Goal: Task Accomplishment & Management: Manage account settings

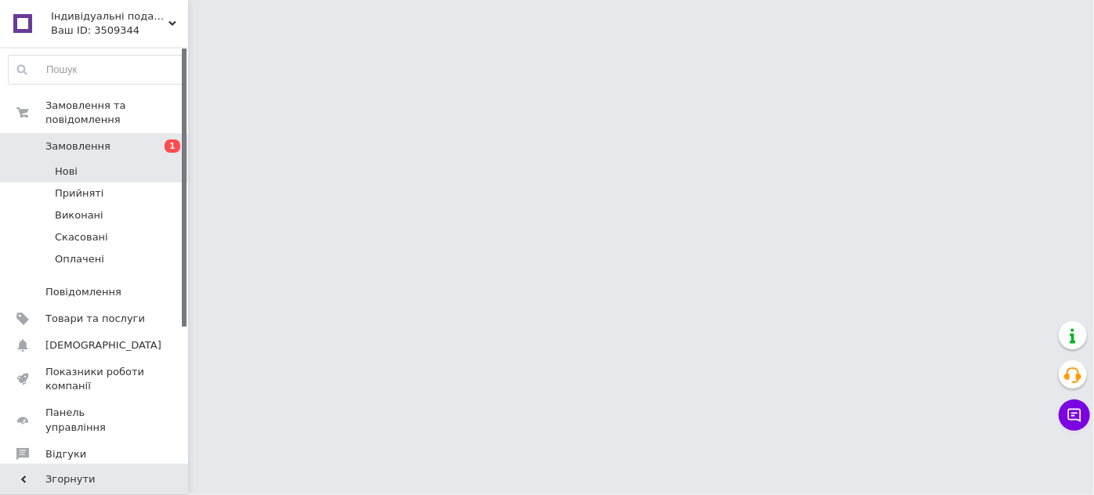
click at [57, 165] on span "Нові" at bounding box center [66, 172] width 23 height 14
click at [63, 165] on span "Нові" at bounding box center [66, 172] width 23 height 14
click at [67, 165] on span "Нові" at bounding box center [66, 172] width 23 height 14
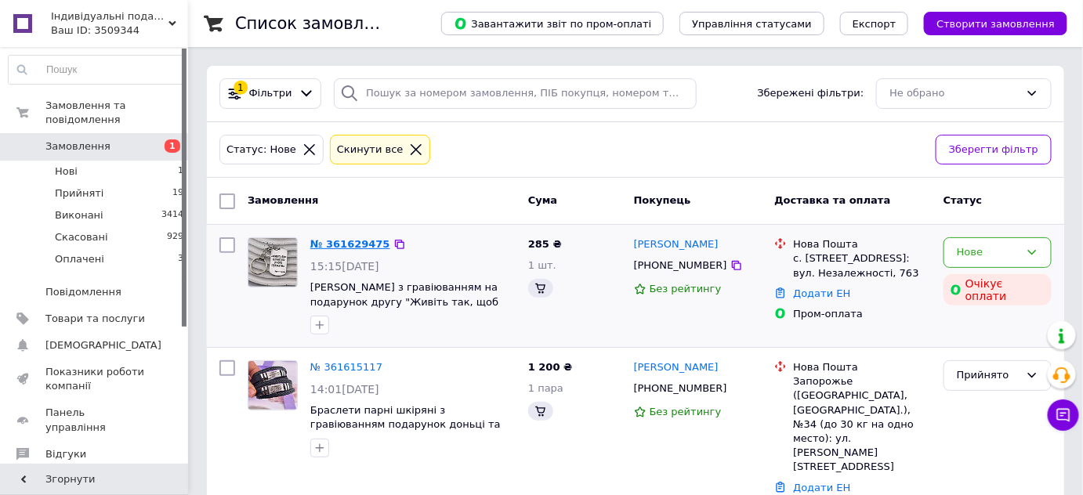
click at [346, 241] on link "№ 361629475" at bounding box center [350, 244] width 80 height 12
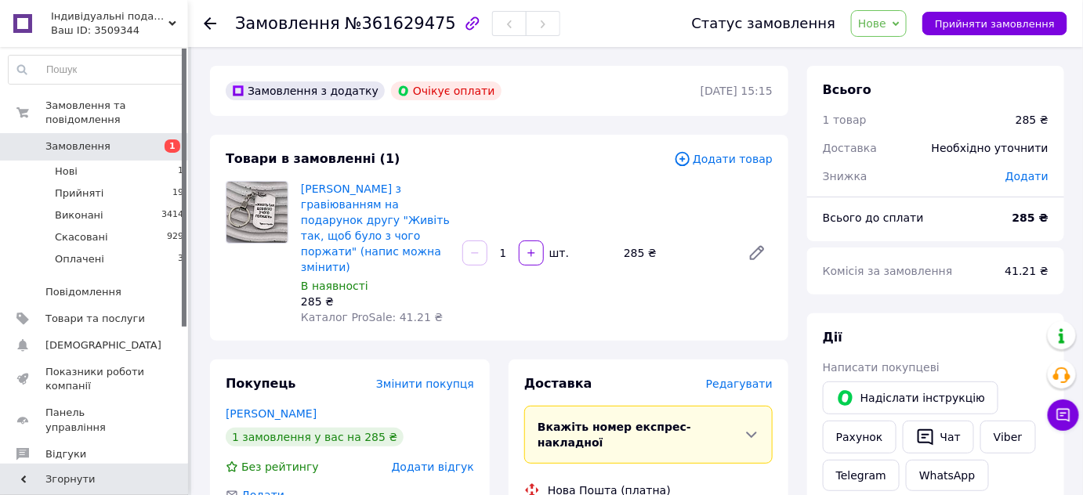
click at [879, 27] on span "Нове" at bounding box center [872, 23] width 28 height 13
click at [887, 50] on li "Прийнято" at bounding box center [888, 55] width 72 height 24
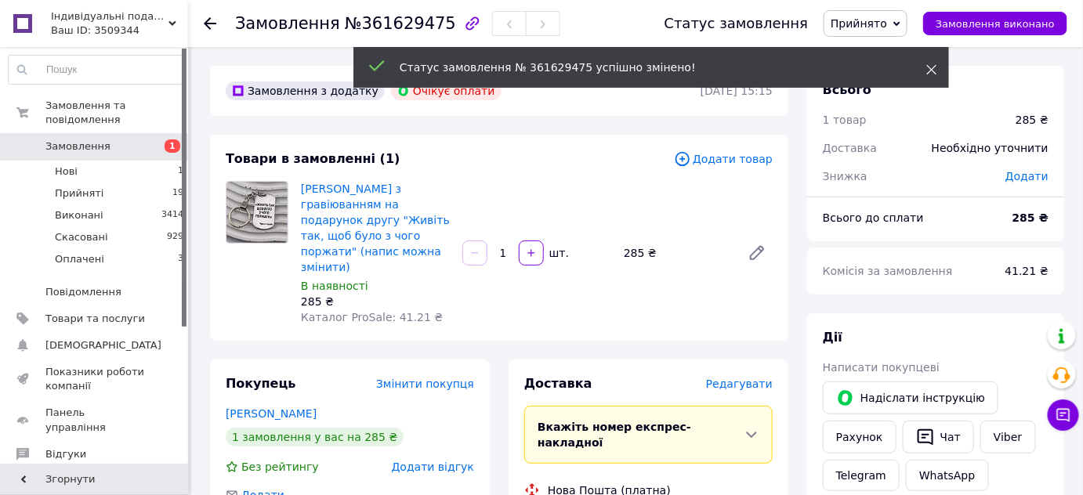
click at [933, 67] on use at bounding box center [932, 70] width 10 height 10
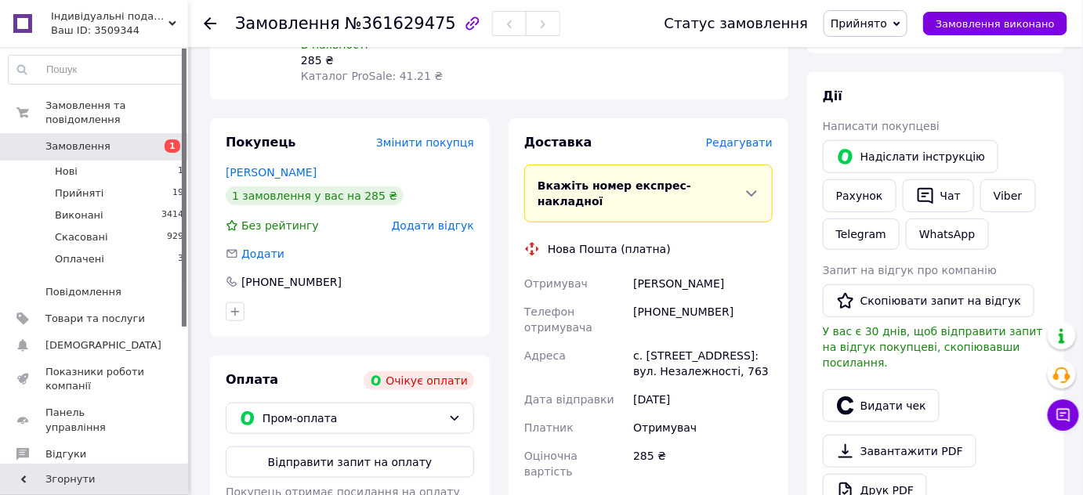
scroll to position [284, 0]
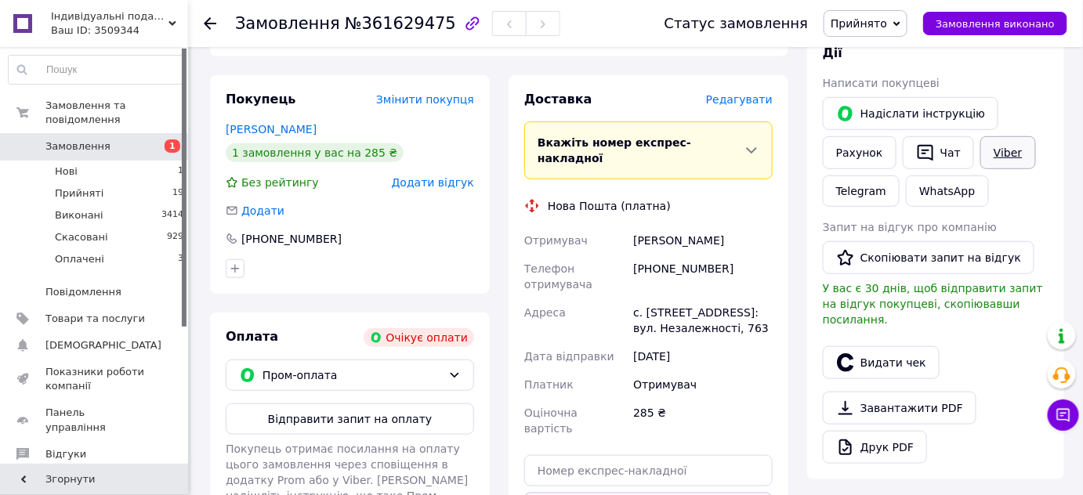
click at [994, 152] on link "Viber" at bounding box center [1007, 152] width 55 height 33
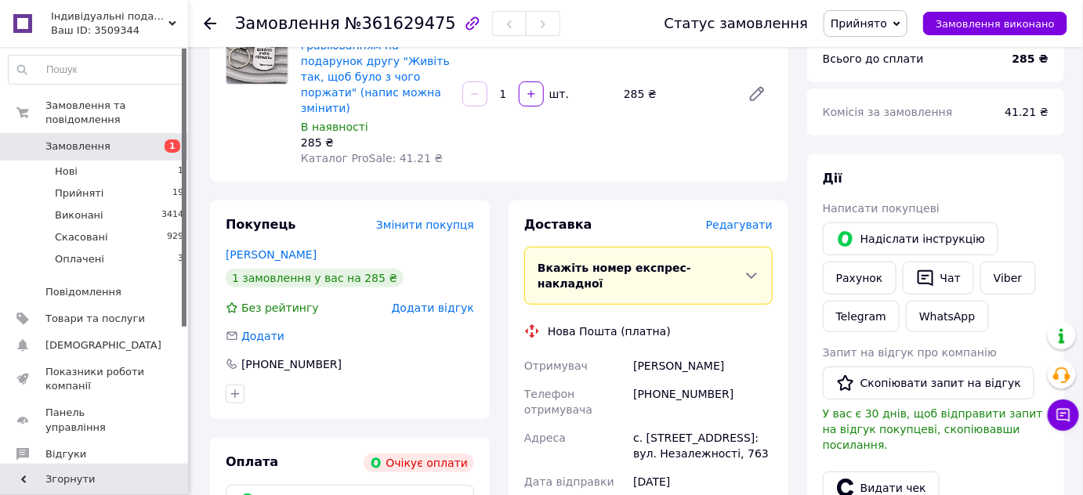
scroll to position [142, 0]
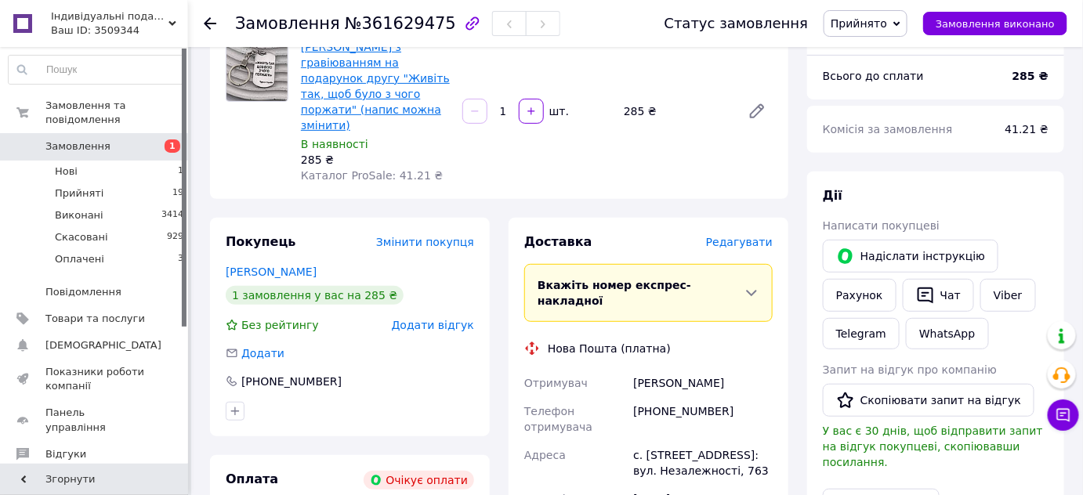
click at [398, 60] on link "[PERSON_NAME] з гравіюванням на подарунок другу "Живіть так, щоб було з чого по…" at bounding box center [375, 86] width 149 height 91
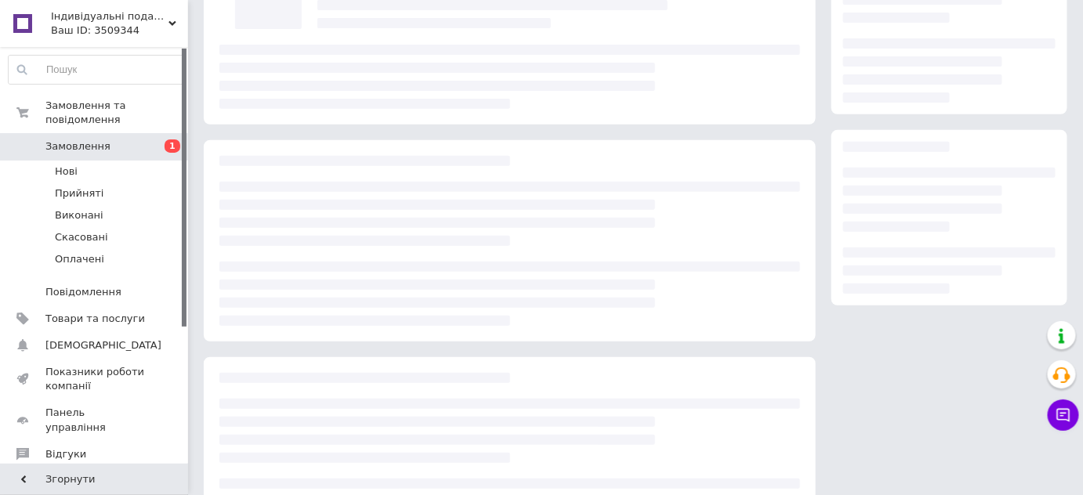
scroll to position [142, 0]
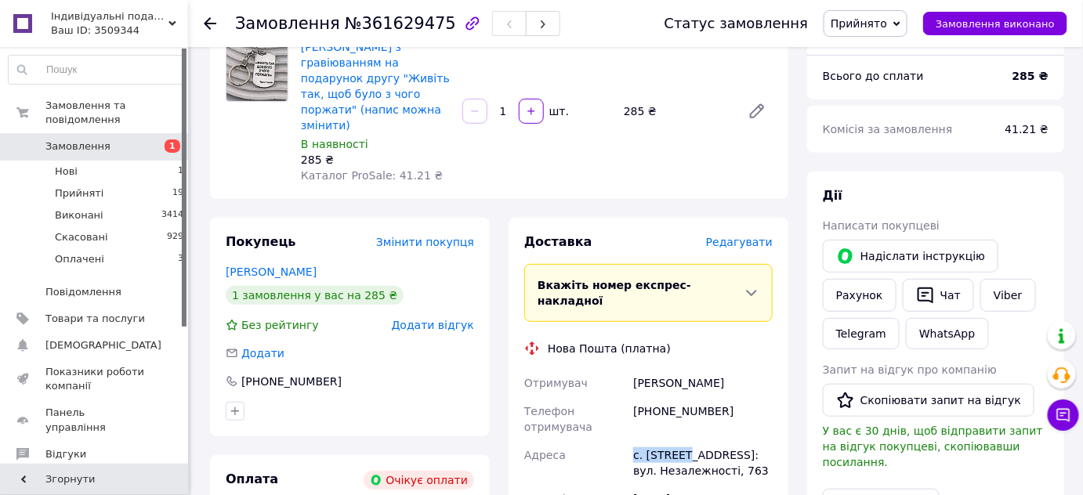
drag, startPoint x: 677, startPoint y: 407, endPoint x: 630, endPoint y: 404, distance: 47.1
click at [630, 441] on div "с. [STREET_ADDRESS]: вул. Незалежності, 763" at bounding box center [703, 463] width 146 height 44
click at [660, 441] on div "с. [STREET_ADDRESS]: вул. Незалежності, 763" at bounding box center [703, 463] width 146 height 44
click at [663, 441] on div "с. [STREET_ADDRESS]: вул. Незалежності, 763" at bounding box center [703, 463] width 146 height 44
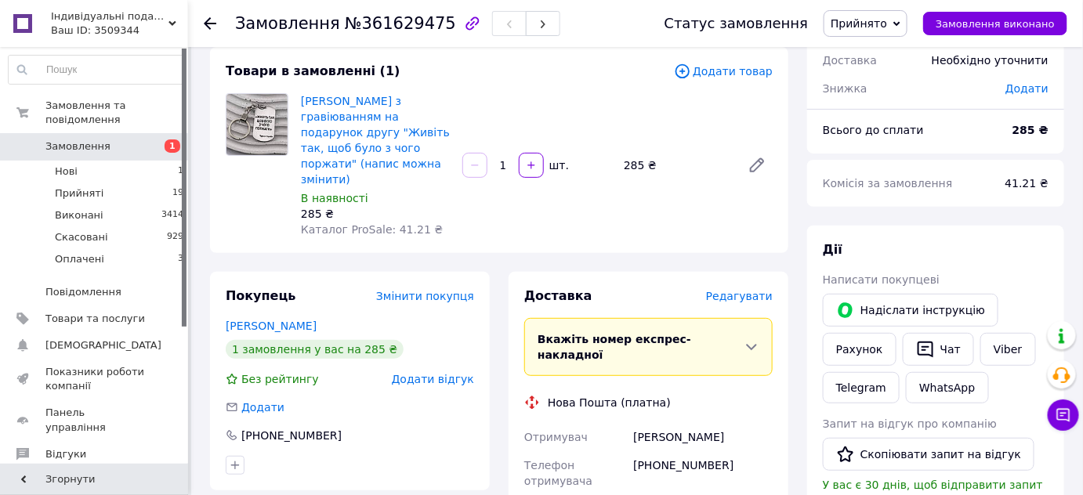
scroll to position [0, 0]
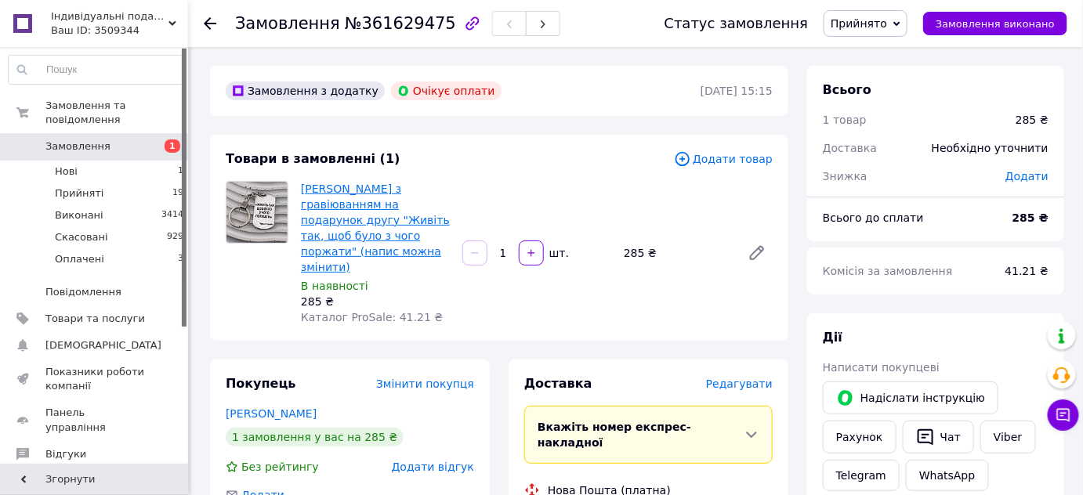
click at [364, 215] on link "[PERSON_NAME] з гравіюванням на подарунок другу "Живіть так, щоб було з чого по…" at bounding box center [375, 228] width 149 height 91
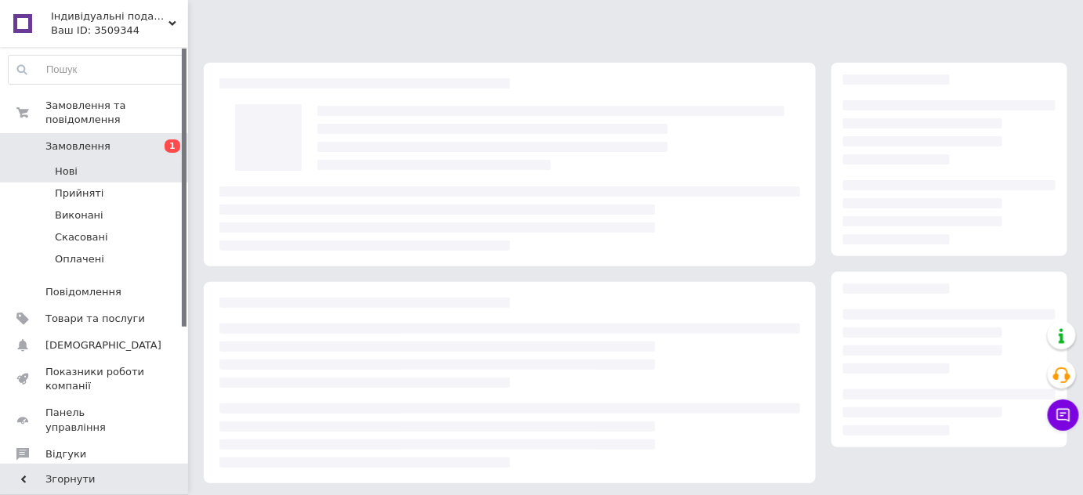
click at [113, 161] on li "Нові" at bounding box center [96, 172] width 193 height 22
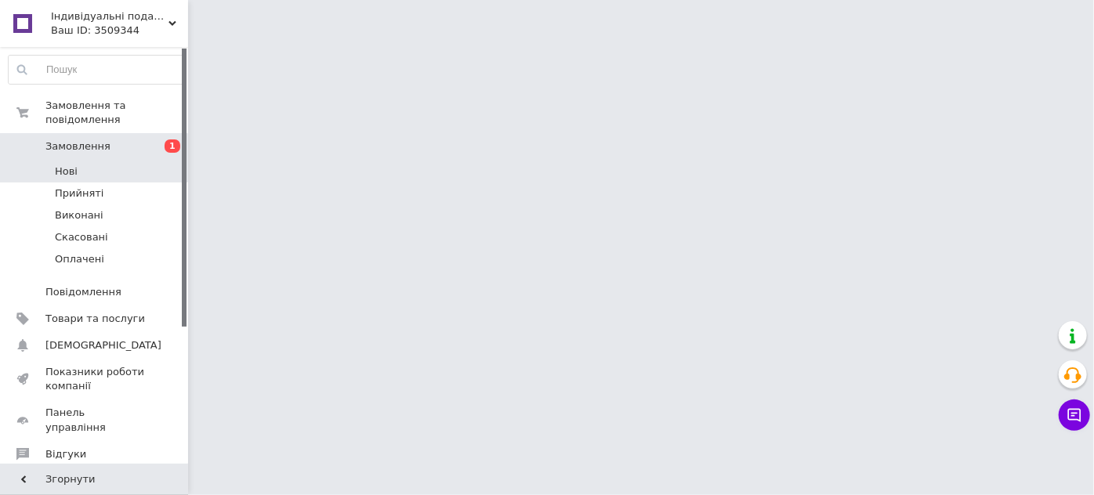
click at [83, 161] on li "Нові" at bounding box center [96, 172] width 193 height 22
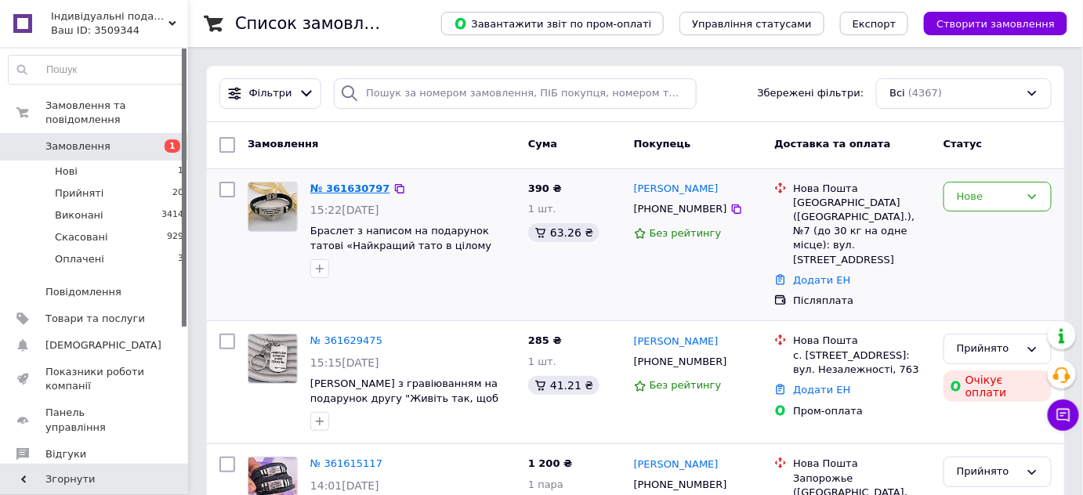
click at [357, 188] on link "№ 361630797" at bounding box center [350, 189] width 80 height 12
